Goal: Task Accomplishment & Management: Complete application form

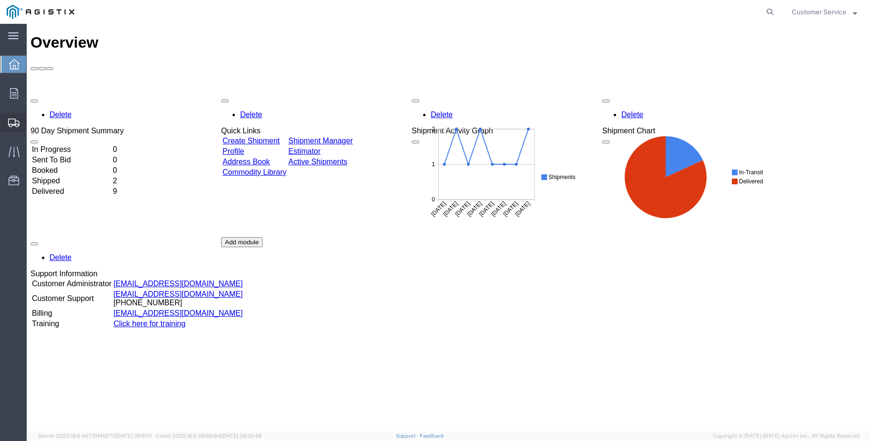
click at [0, 0] on span "Create Shipment" at bounding box center [0, 0] width 0 height 0
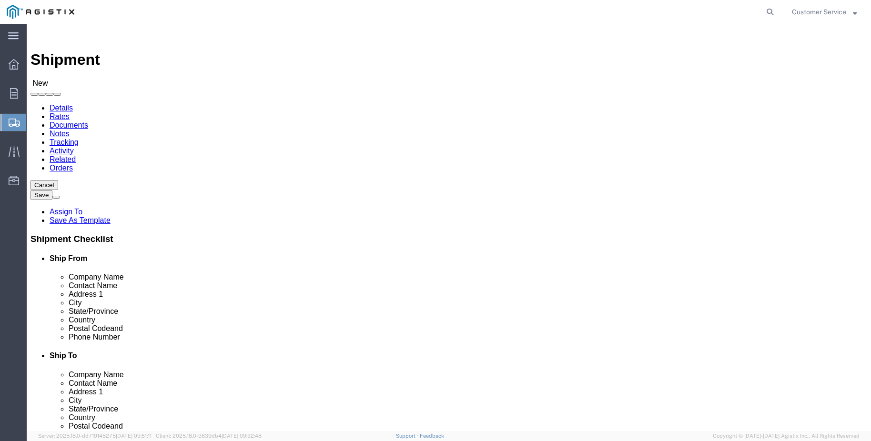
select select
drag, startPoint x: 254, startPoint y: 168, endPoint x: 228, endPoint y: 144, distance: 35.8
click select "Select PG&E Trenton Corp"
select select "9596"
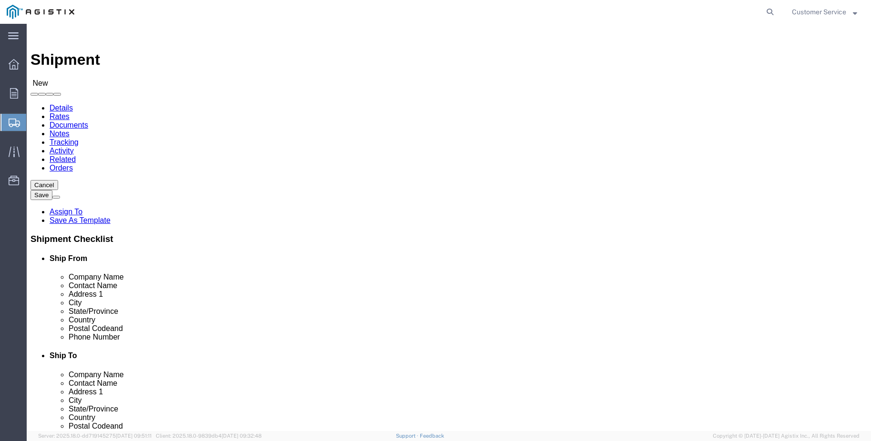
click select "Select PG&E Trenton Corp"
select select
click select "Select All Others [GEOGRAPHIC_DATA] [GEOGRAPHIC_DATA] [GEOGRAPHIC_DATA] [GEOGRA…"
select select "19740"
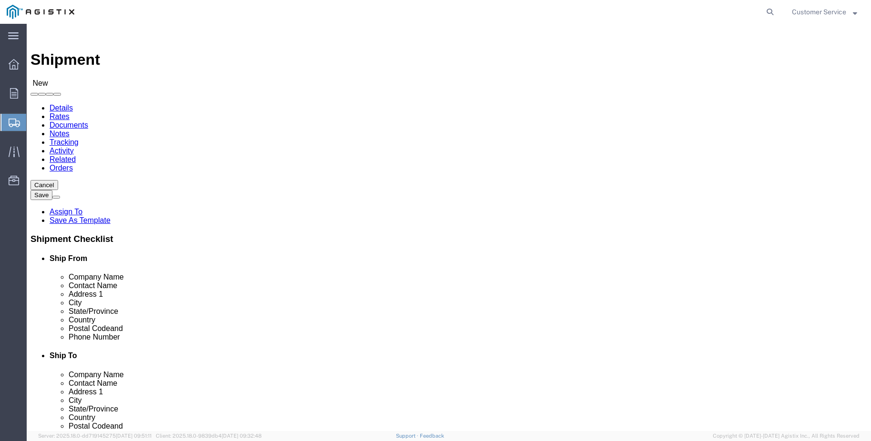
click select "Select All Others [GEOGRAPHIC_DATA] [GEOGRAPHIC_DATA] [GEOGRAPHIC_DATA] [GEOGRA…"
select select "MYPROFILE"
select select "MI"
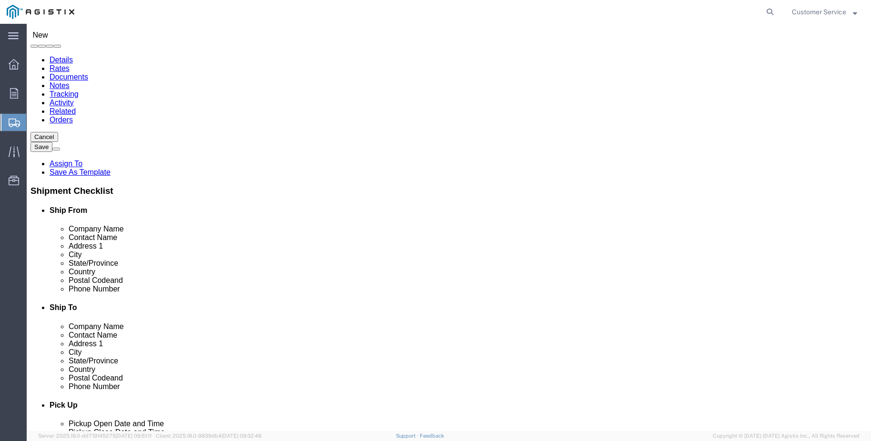
scroll to position [48, 0]
type input "fremo"
select select "19740"
select select "CA"
click input "text"
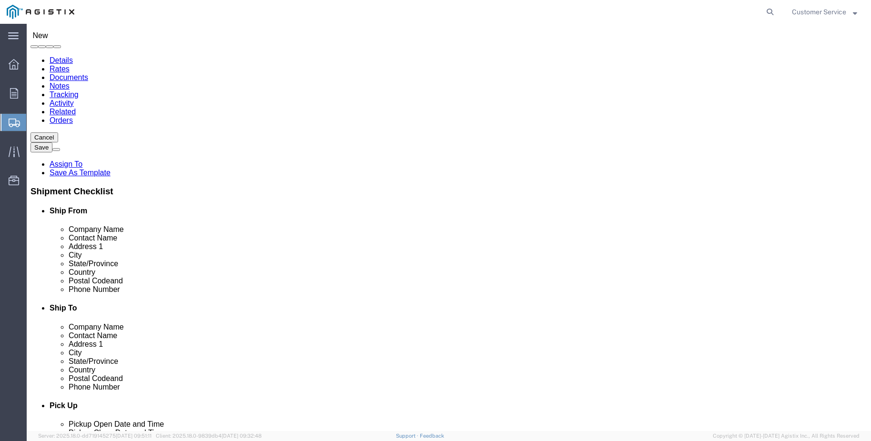
type input "Pacific Gas and Electric #4591301"
type input "[STREET_ADDRESS][PERSON_NAME]"
click input "text"
paste input "[PHONE_NUMBER]"
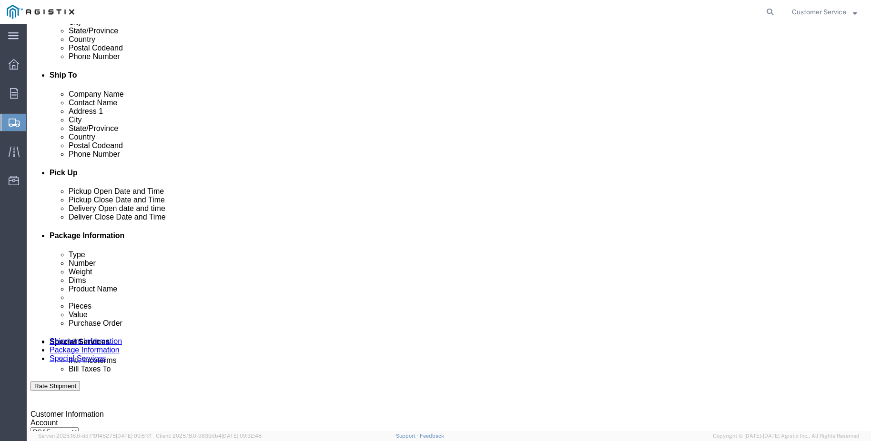
scroll to position [286, 0]
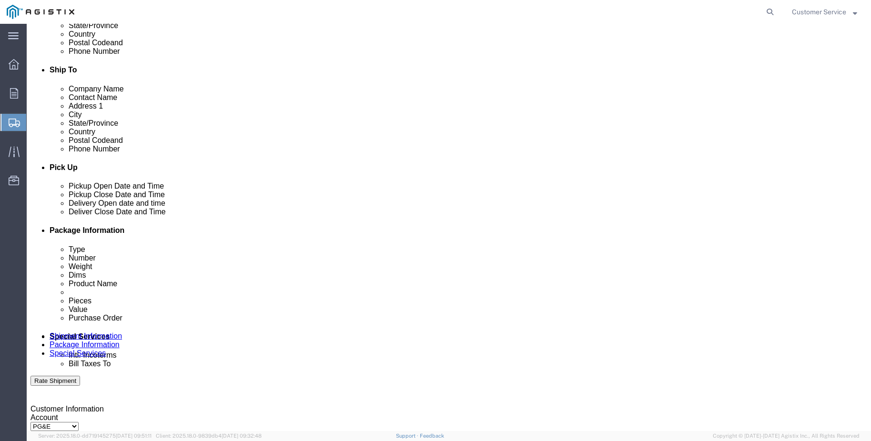
type input "[PHONE_NUMBER]"
click div "[DATE] 1:00 PM"
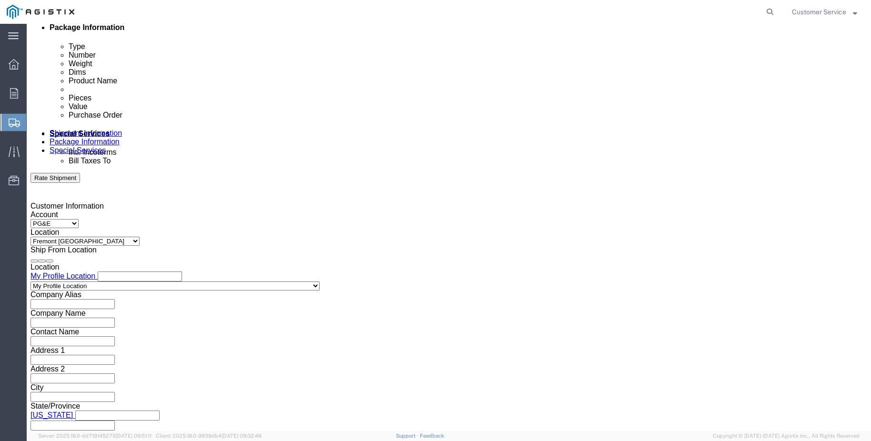
type input "12:00 PM"
click button "Apply"
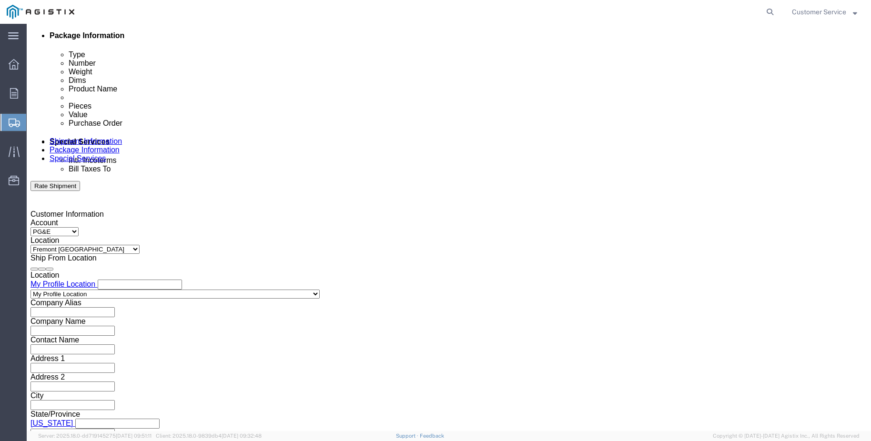
scroll to position [346, 0]
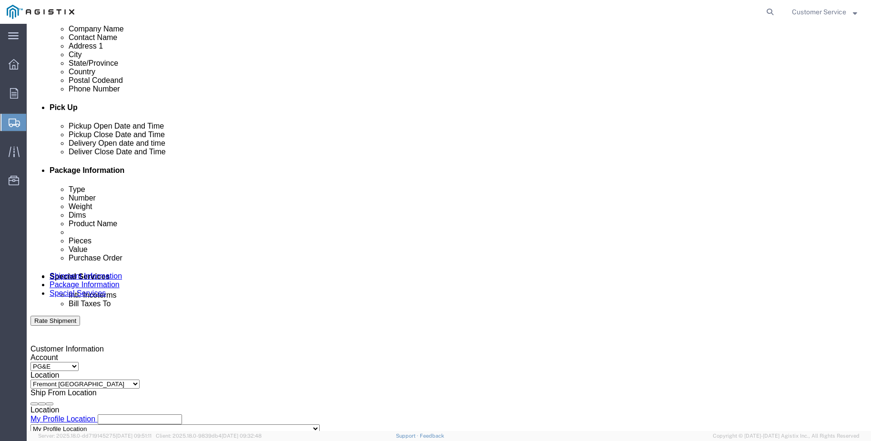
click div "[DATE] 2:00 PM"
type input "3:00 PM"
click button "Apply"
click div
click input "4:00 PM"
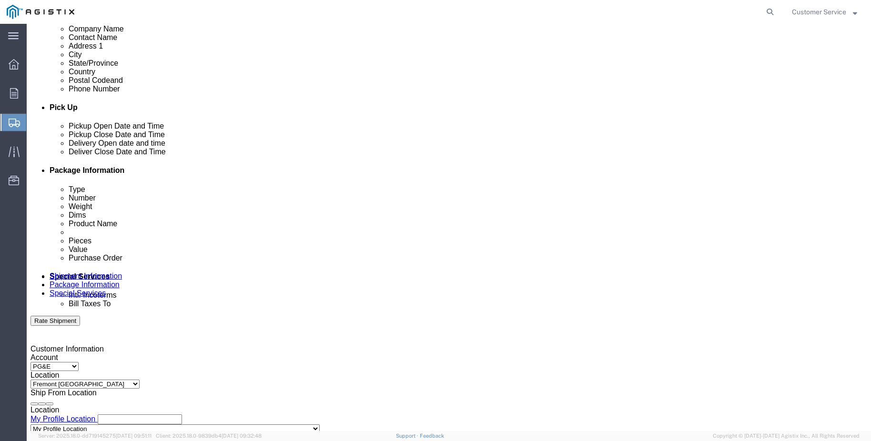
click input "9:00 PM"
type input "9:00 AM"
click button "Apply"
click div
click input "4:00 AM"
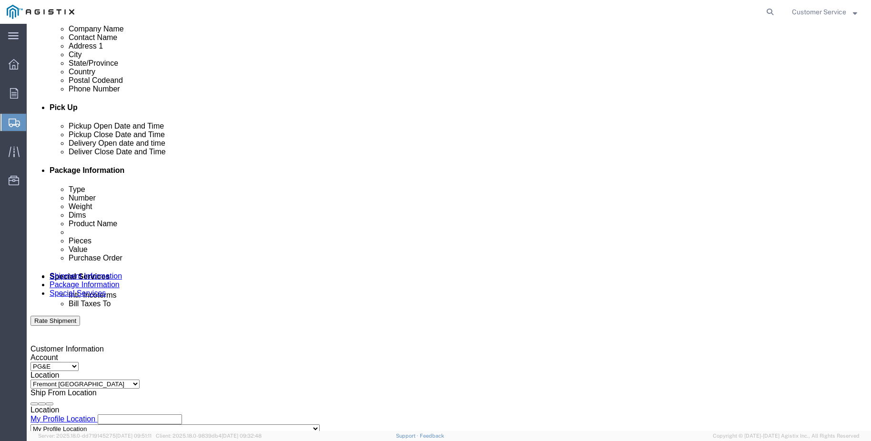
type input "4:00 PM"
click button "Apply"
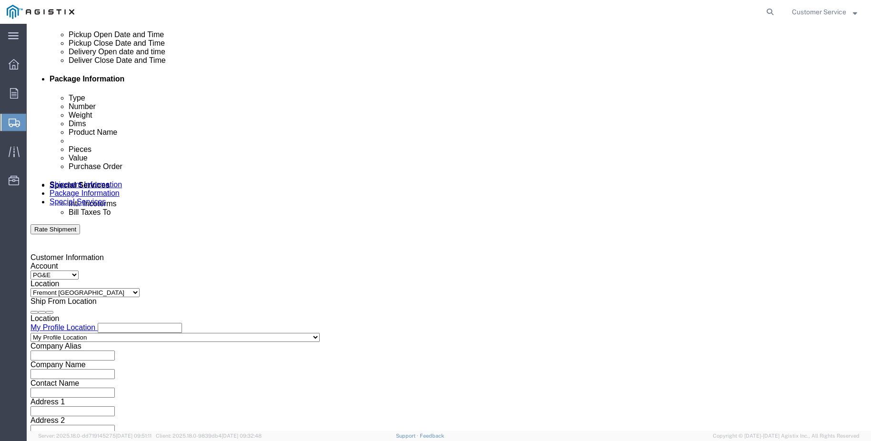
scroll to position [441, 0]
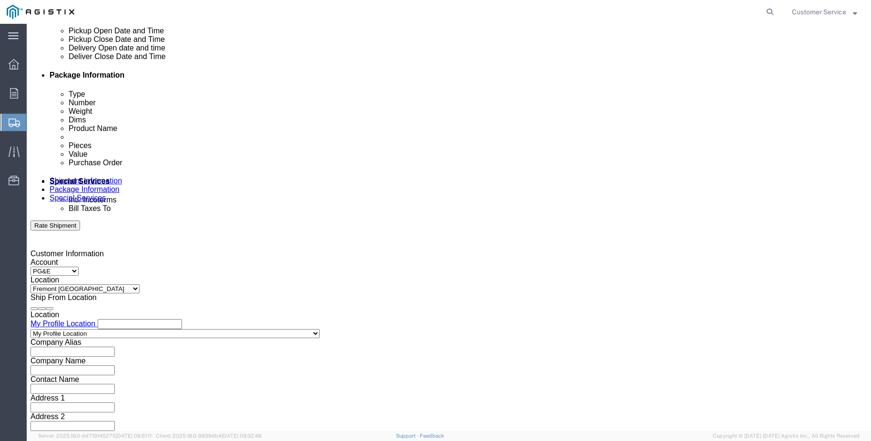
click input "text"
